Goal: Task Accomplishment & Management: Complete application form

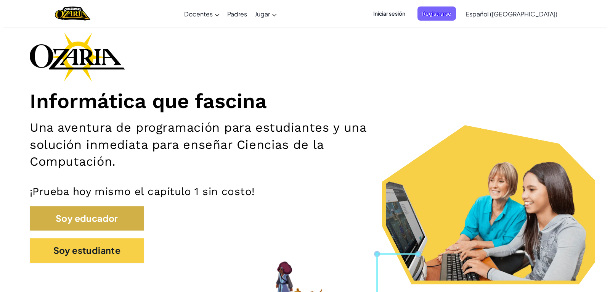
scroll to position [34, 0]
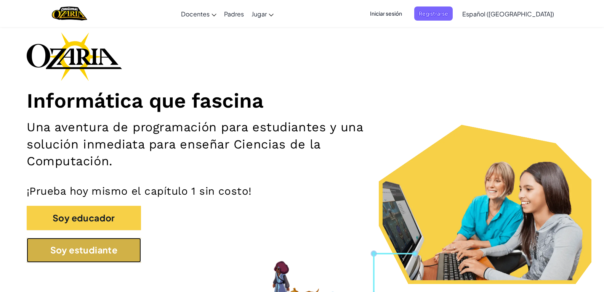
click at [91, 255] on button "Soy estudiante" at bounding box center [84, 249] width 114 height 25
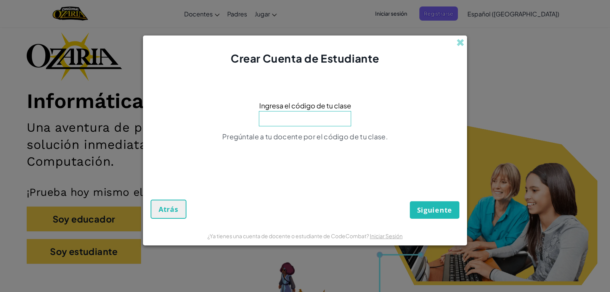
click at [286, 113] on input at bounding box center [305, 118] width 92 height 15
type input "TrueHandSad"
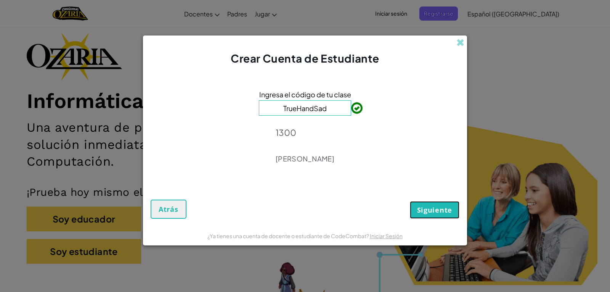
click at [419, 210] on span "Siguiente" at bounding box center [434, 209] width 35 height 9
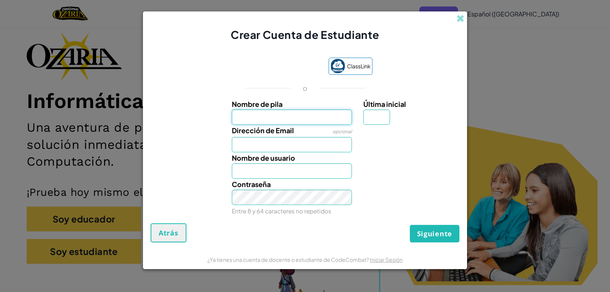
click at [327, 111] on input "Nombre de pila" at bounding box center [292, 116] width 120 height 15
type input "[PERSON_NAME]"
click at [300, 145] on input "Dirección de Email" at bounding box center [292, 144] width 120 height 15
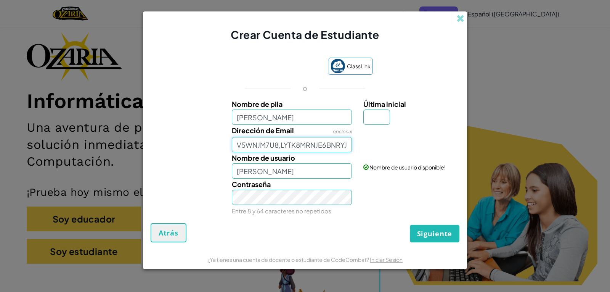
scroll to position [0, 229]
click at [410, 224] on button "Siguiente" at bounding box center [435, 233] width 50 height 18
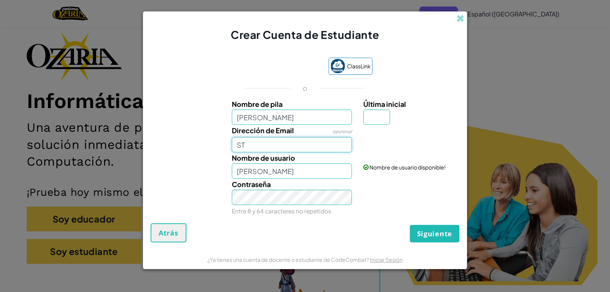
type input "T"
click at [292, 146] on input "T" at bounding box center [292, 144] width 120 height 15
type input "[EMAIL_ADDRESS][DOMAIN_NAME]"
click at [375, 150] on link "Iniciar Sesión" at bounding box center [405, 143] width 85 height 14
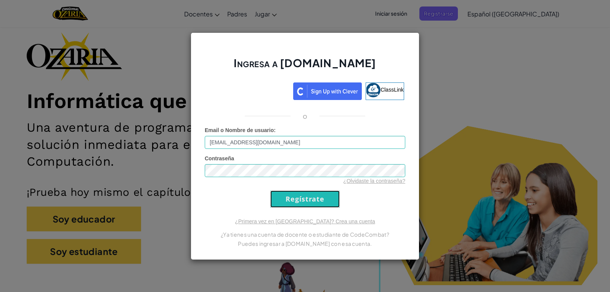
click at [313, 204] on input "Regístrate" at bounding box center [304, 198] width 69 height 17
